Goal: Download file/media

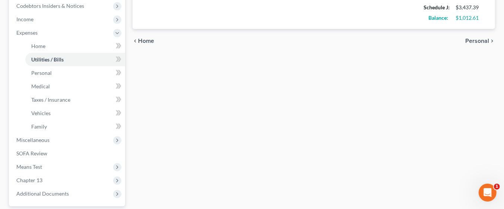
scroll to position [292, 0]
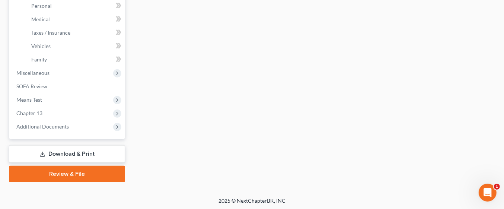
click at [84, 154] on link "Download & Print" at bounding box center [67, 153] width 116 height 17
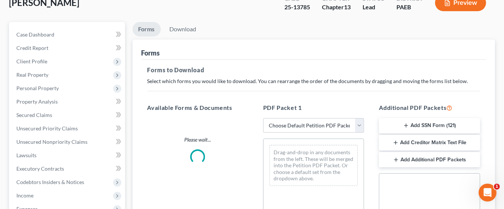
scroll to position [60, 0]
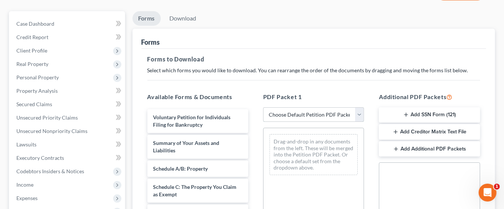
click at [363, 112] on select "Choose Default Petition PDF Packet Complete Bankruptcy Petition (all forms and …" at bounding box center [313, 114] width 101 height 15
select select "0"
click at [263, 107] on select "Choose Default Petition PDF Packet Complete Bankruptcy Petition (all forms and …" at bounding box center [313, 114] width 101 height 15
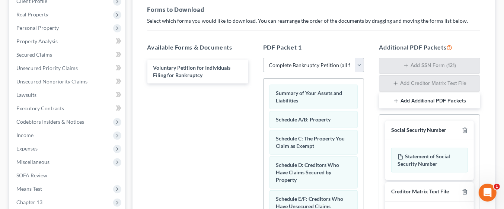
scroll to position [110, 0]
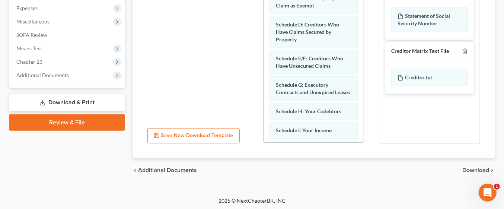
click at [474, 170] on span "Download" at bounding box center [475, 170] width 27 height 6
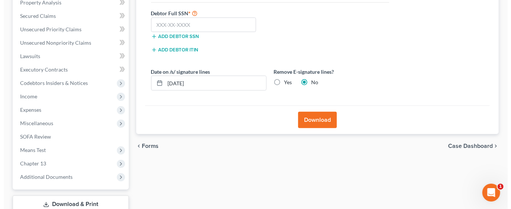
scroll to position [148, 0]
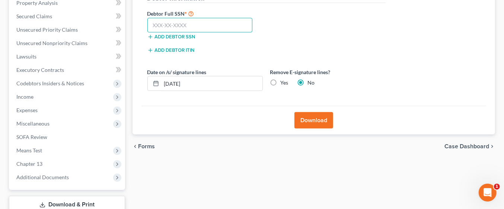
paste input "190-34-0703"
type input "190-34-0703"
click at [316, 117] on button "Download" at bounding box center [313, 120] width 39 height 16
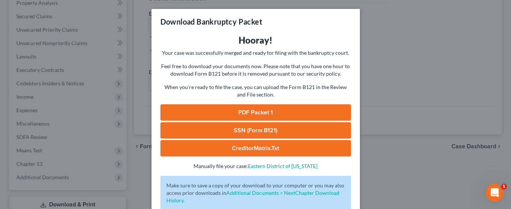
click at [279, 111] on link "PDF Packet 1" at bounding box center [255, 112] width 191 height 16
